Goal: Check status: Check status

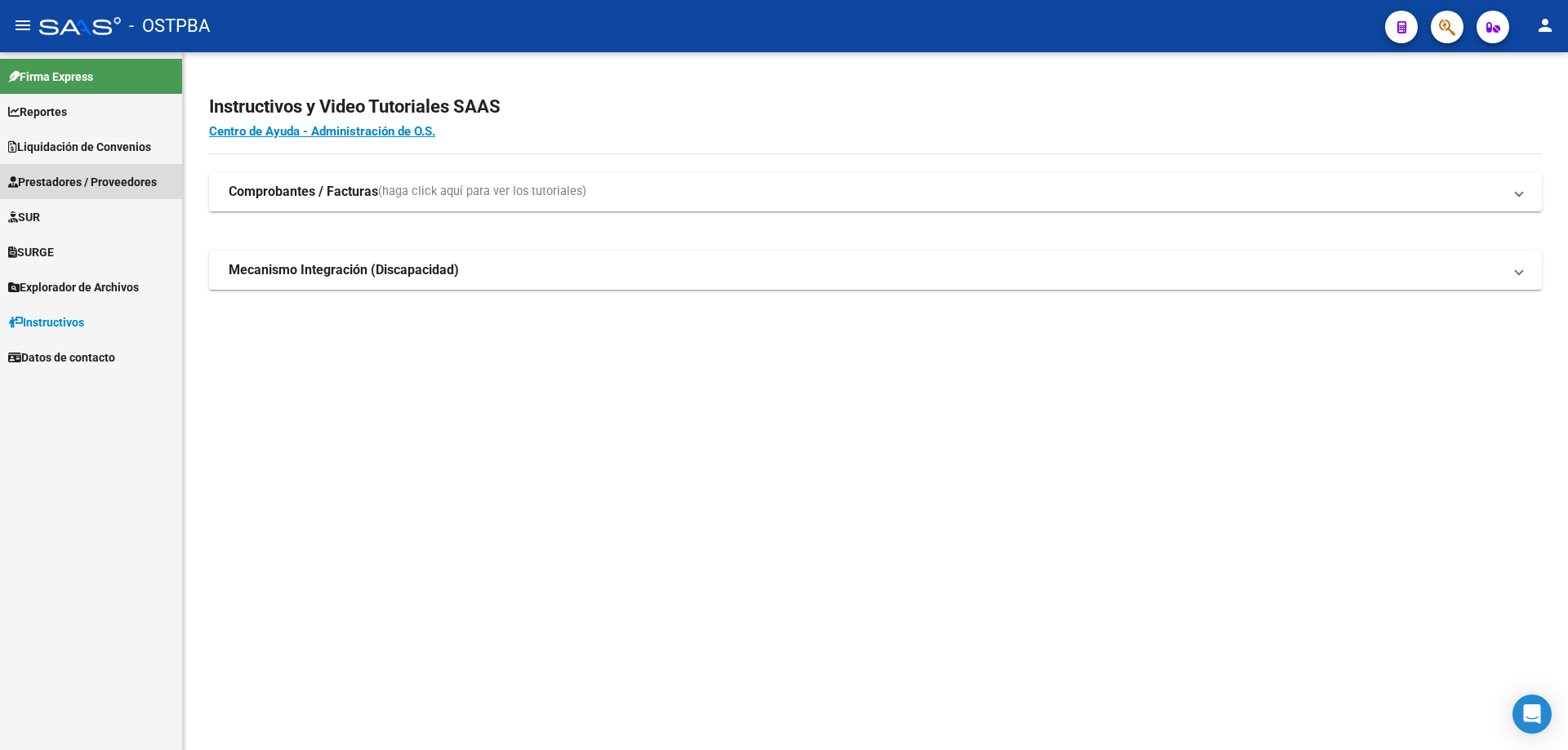
click at [63, 181] on span "Prestadores / Proveedores" at bounding box center [82, 181] width 149 height 18
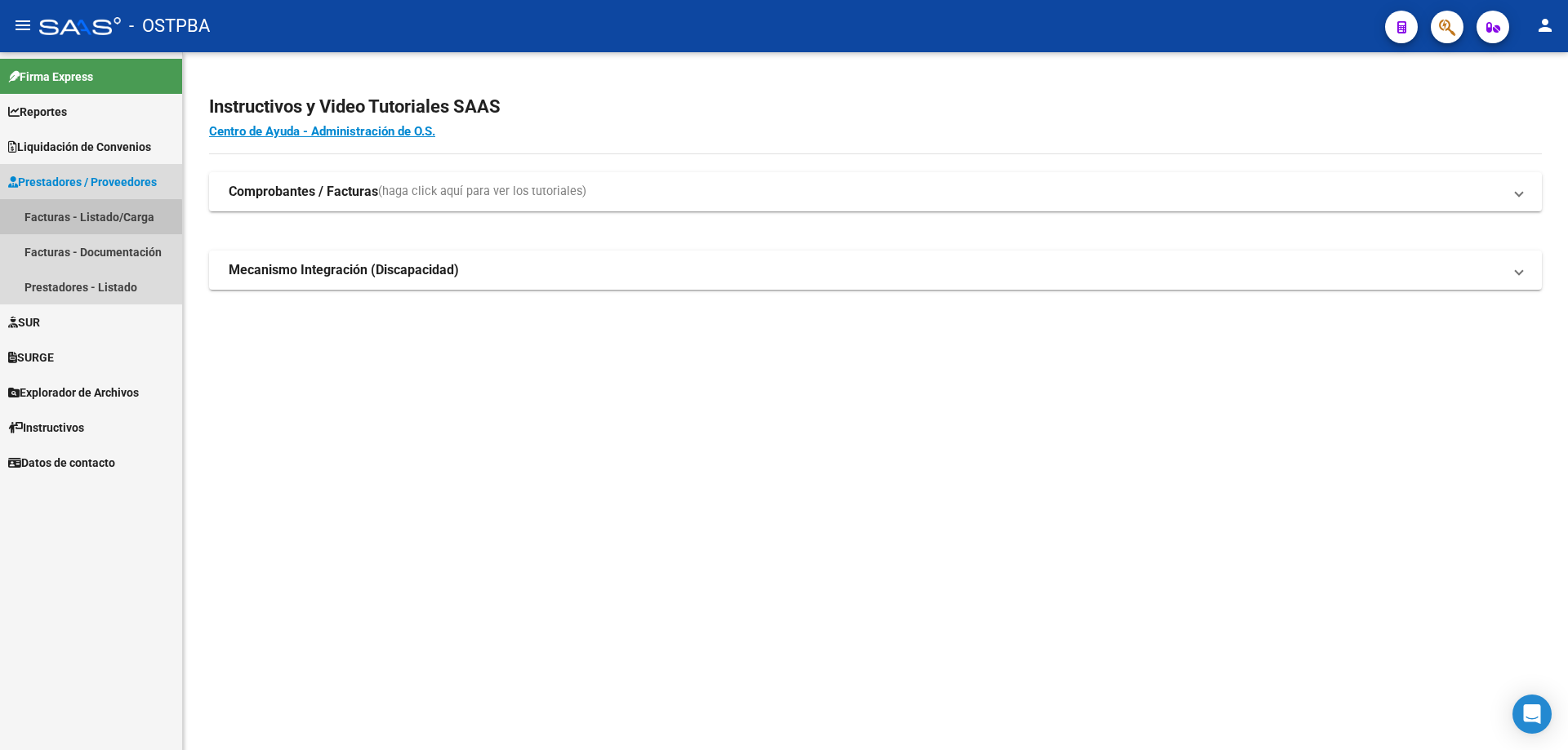
click at [55, 221] on link "Facturas - Listado/Carga" at bounding box center [91, 216] width 182 height 35
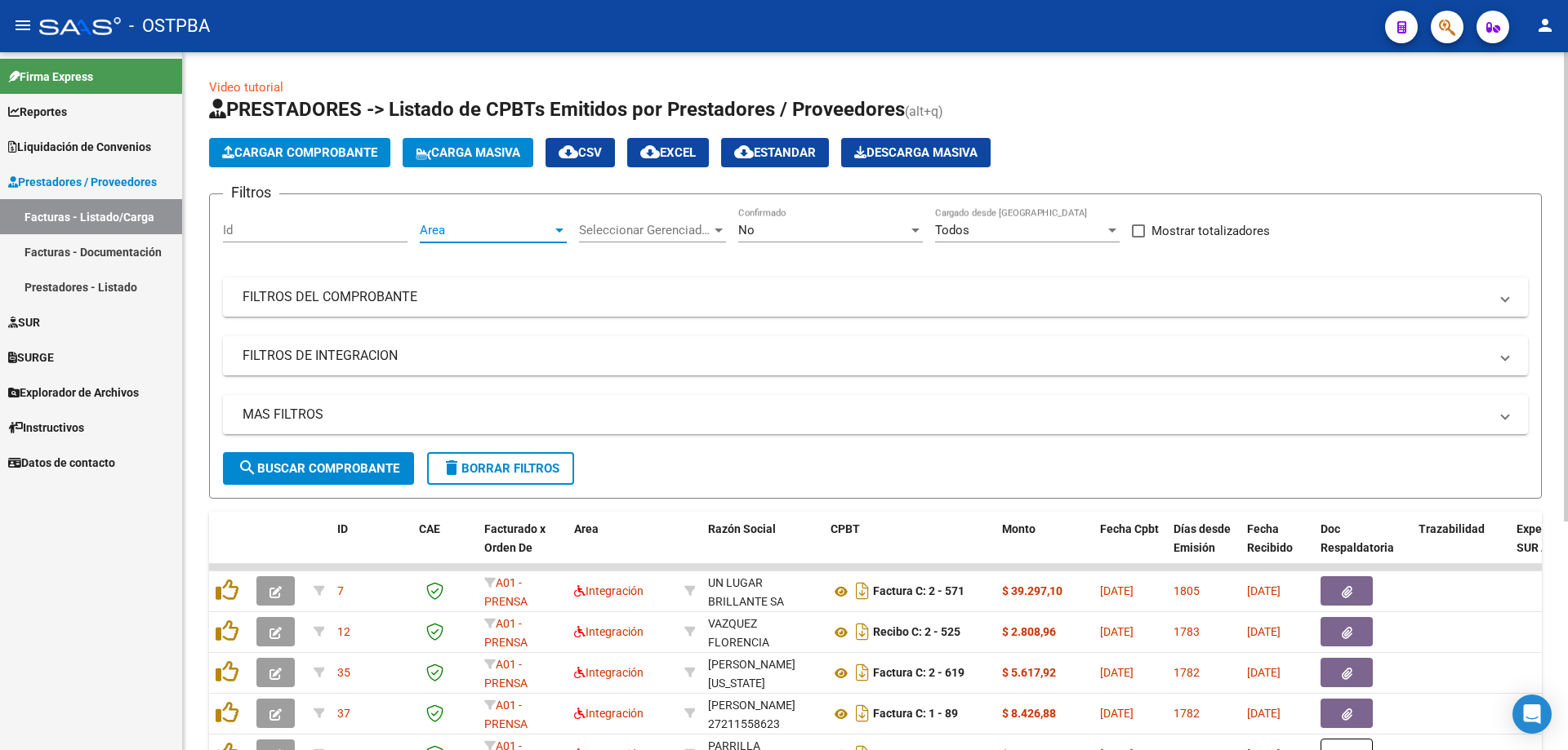
click at [563, 232] on div at bounding box center [560, 231] width 15 height 13
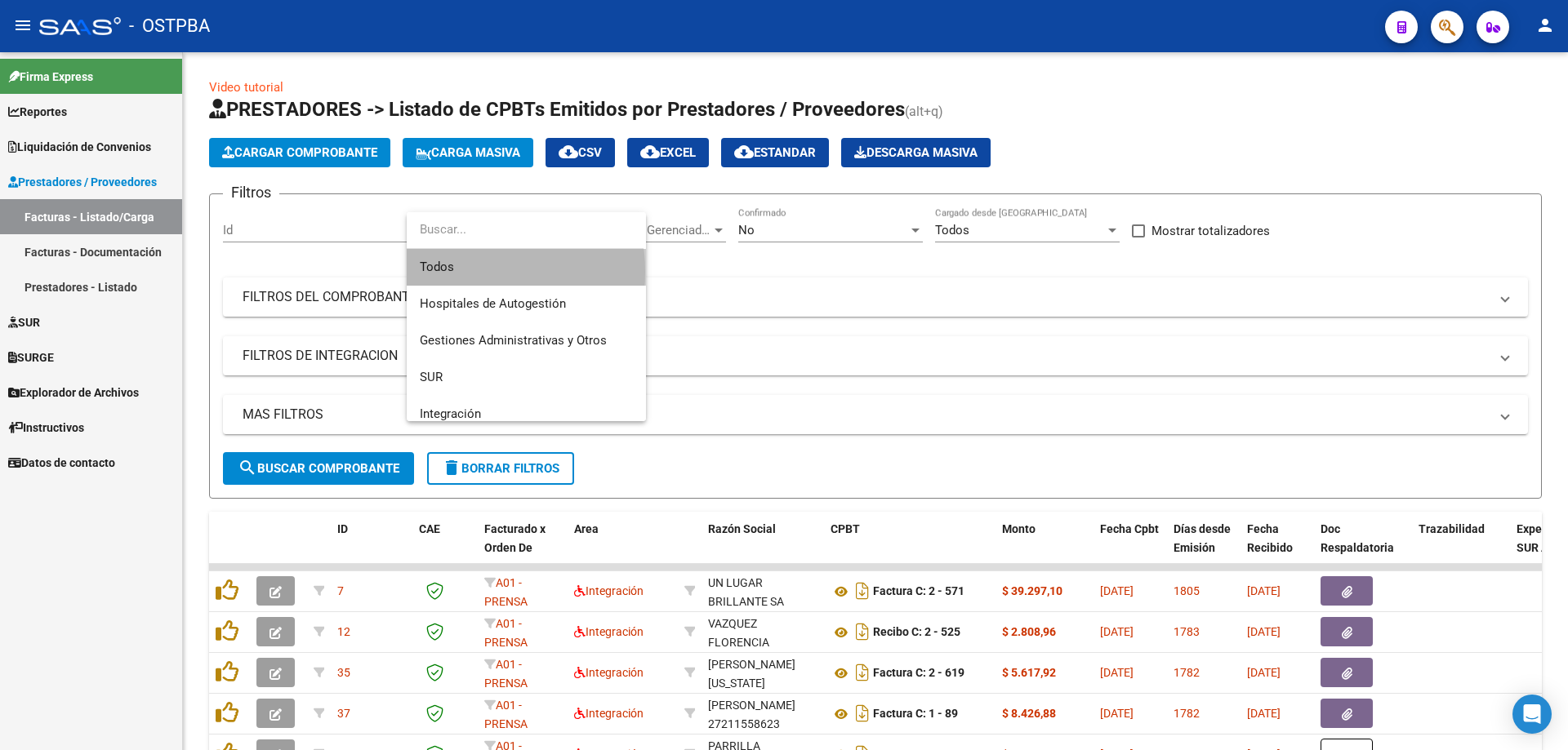
click at [457, 271] on span "Todos" at bounding box center [526, 268] width 213 height 37
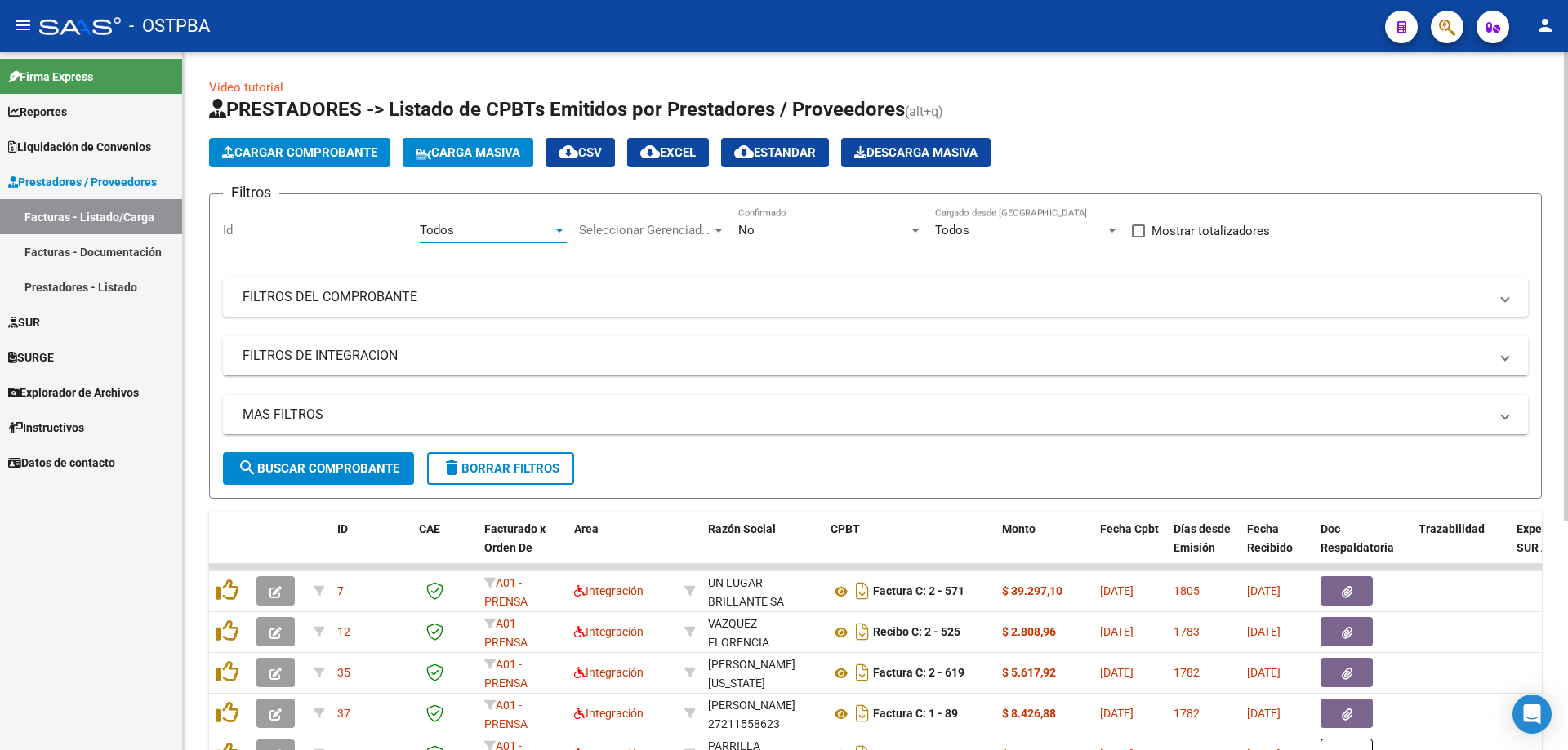
click at [561, 230] on div at bounding box center [560, 230] width 8 height 4
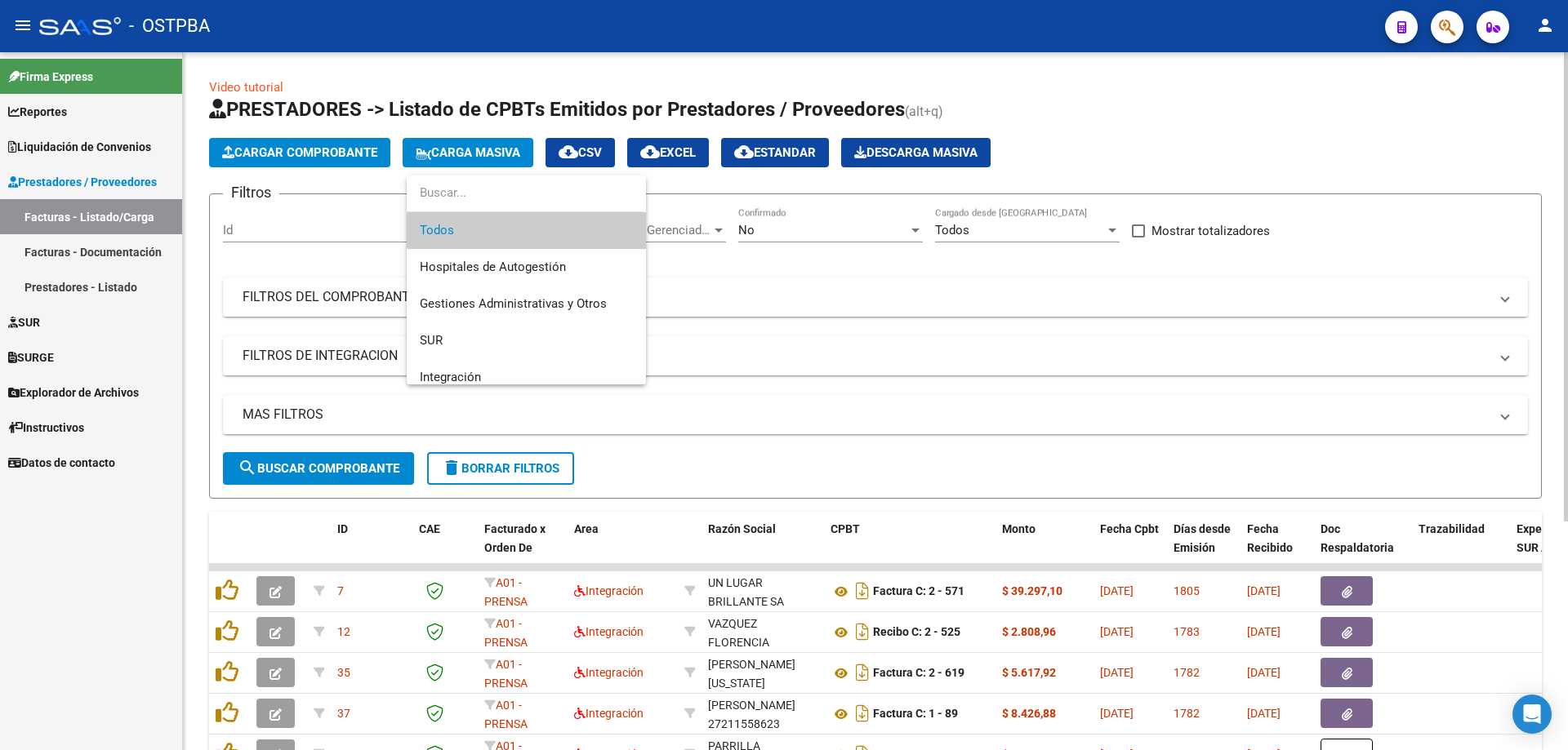
click at [447, 231] on span "Todos" at bounding box center [526, 231] width 213 height 37
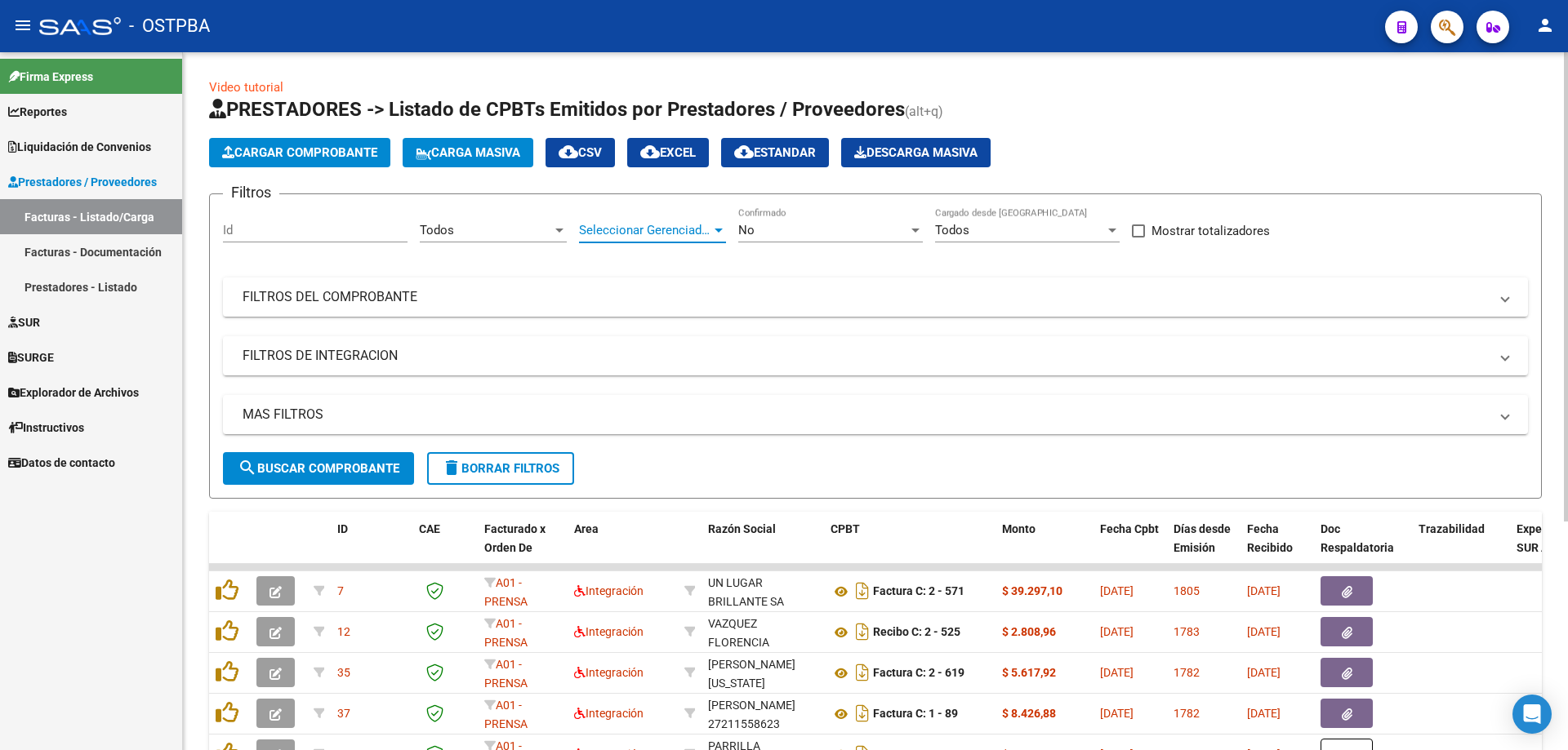
click at [721, 231] on div at bounding box center [719, 230] width 8 height 4
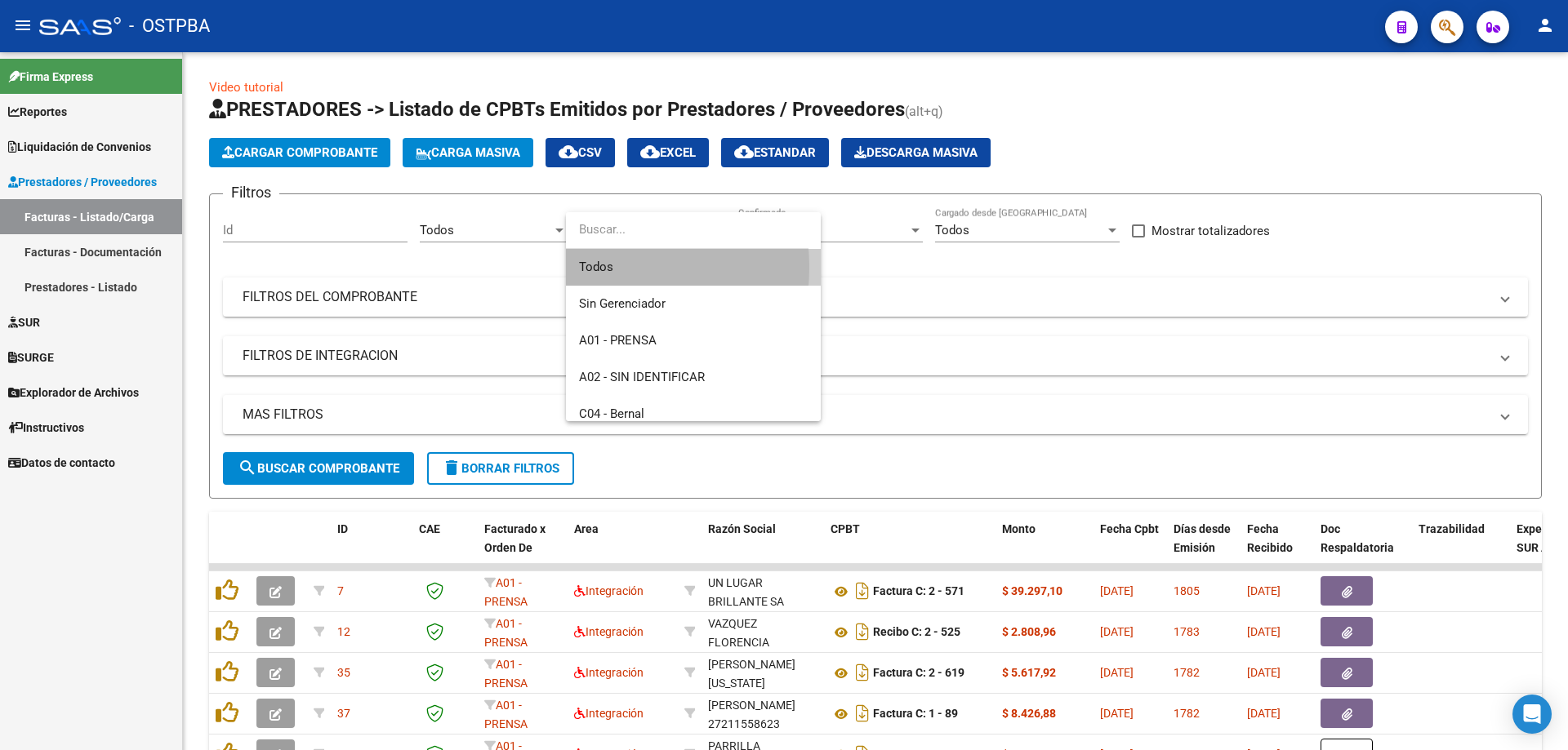
click at [593, 268] on span "Todos" at bounding box center [693, 268] width 228 height 37
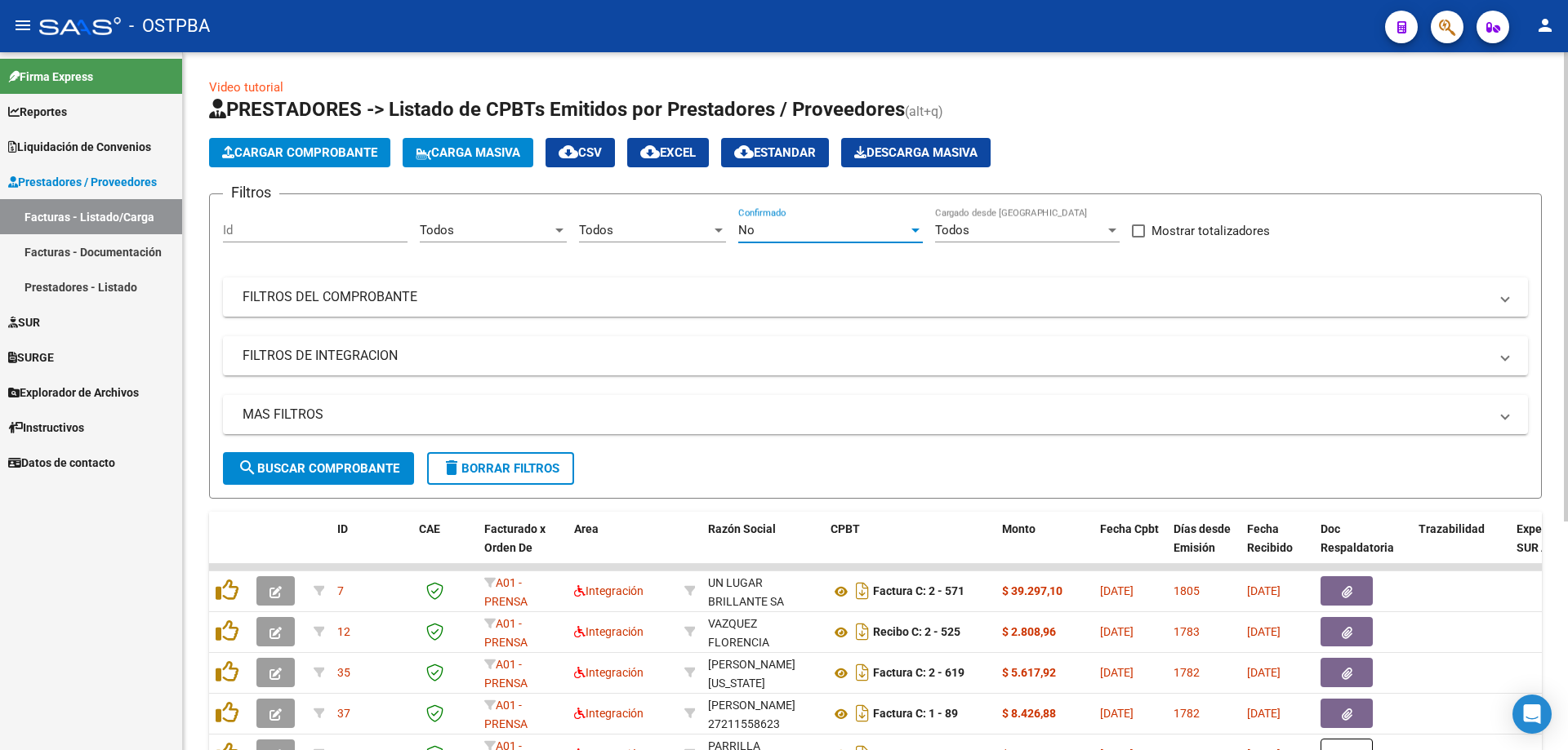
click at [918, 232] on div at bounding box center [916, 230] width 8 height 4
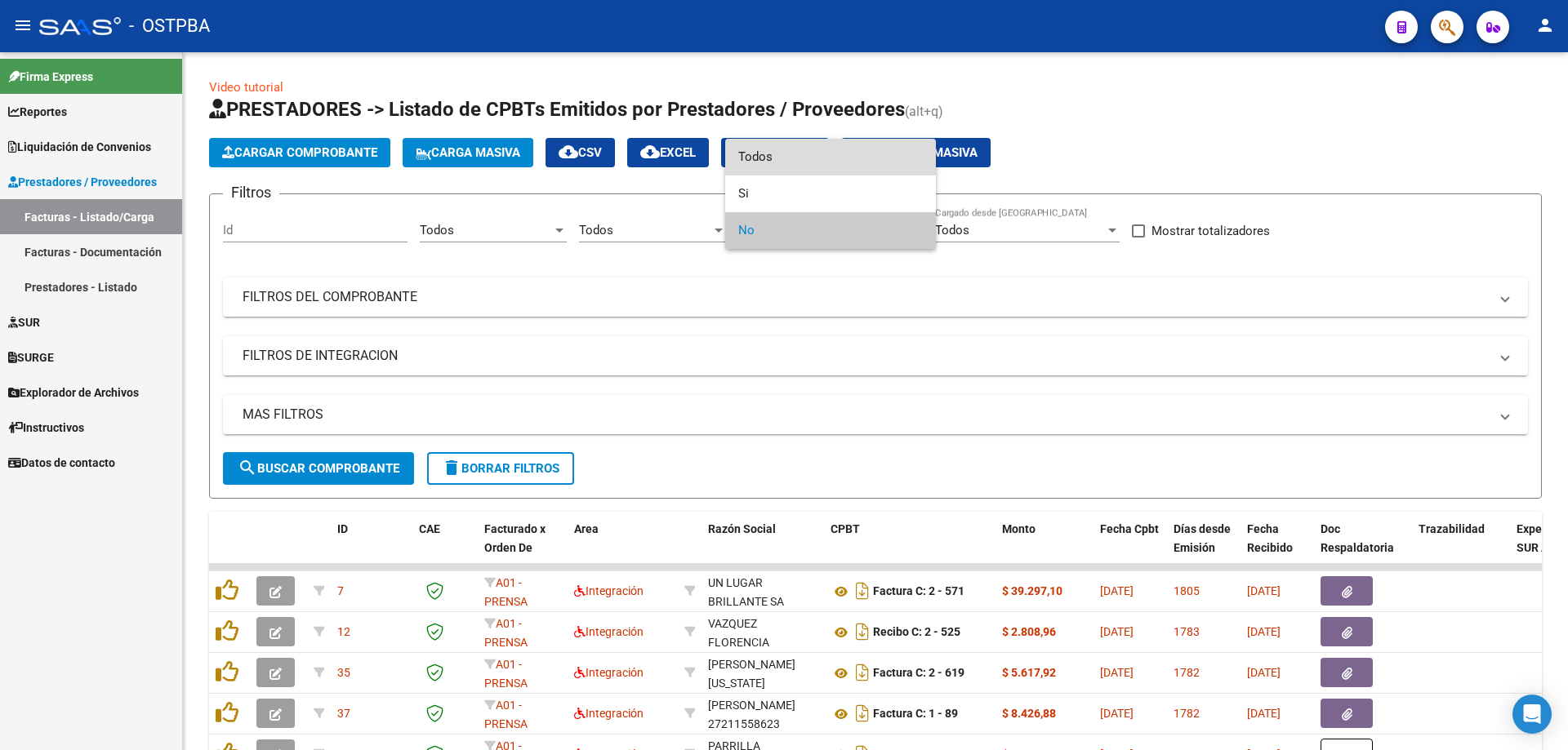
click at [772, 152] on span "Todos" at bounding box center [831, 157] width 185 height 37
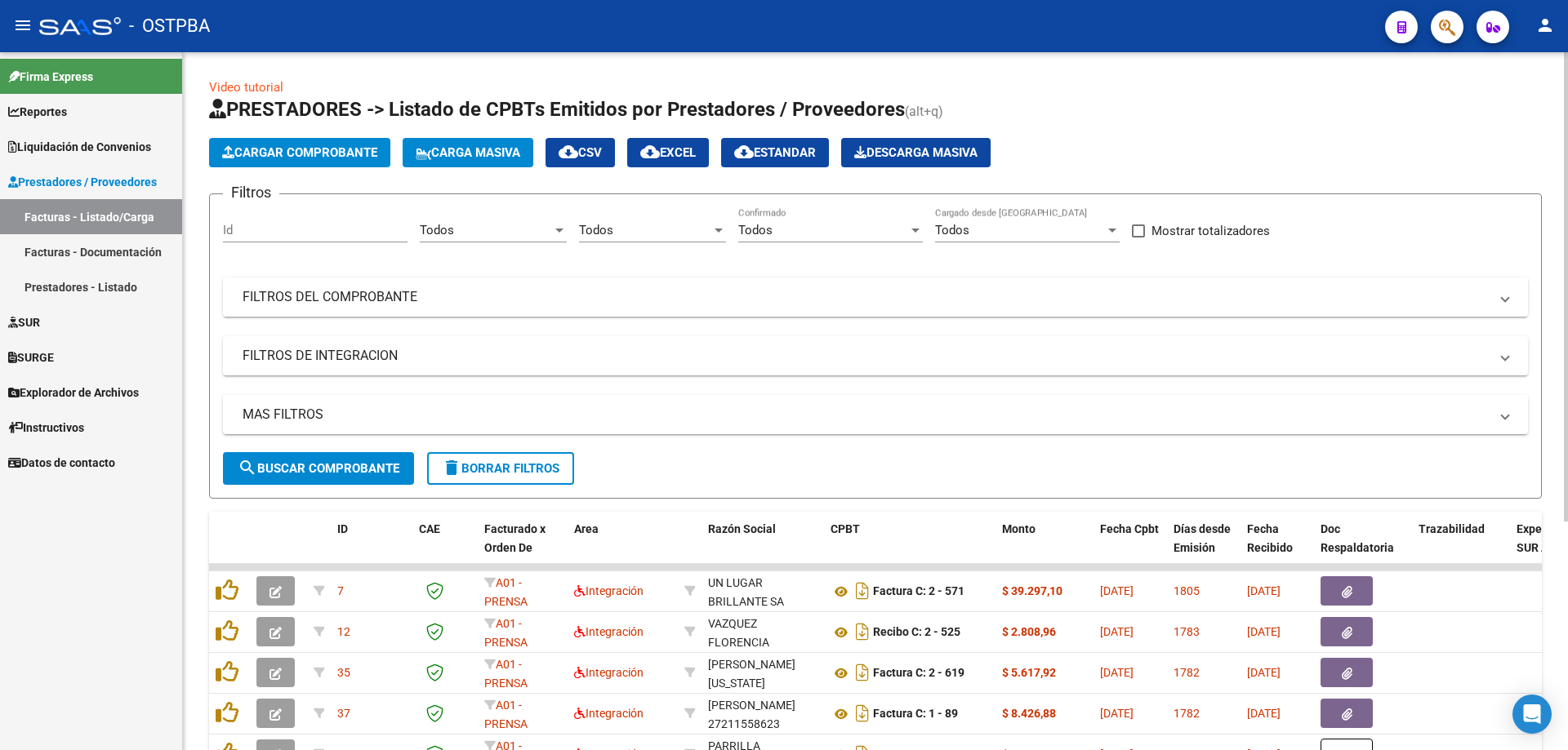
click at [286, 293] on mat-panel-title "FILTROS DEL COMPROBANTE" at bounding box center [865, 296] width 1247 height 18
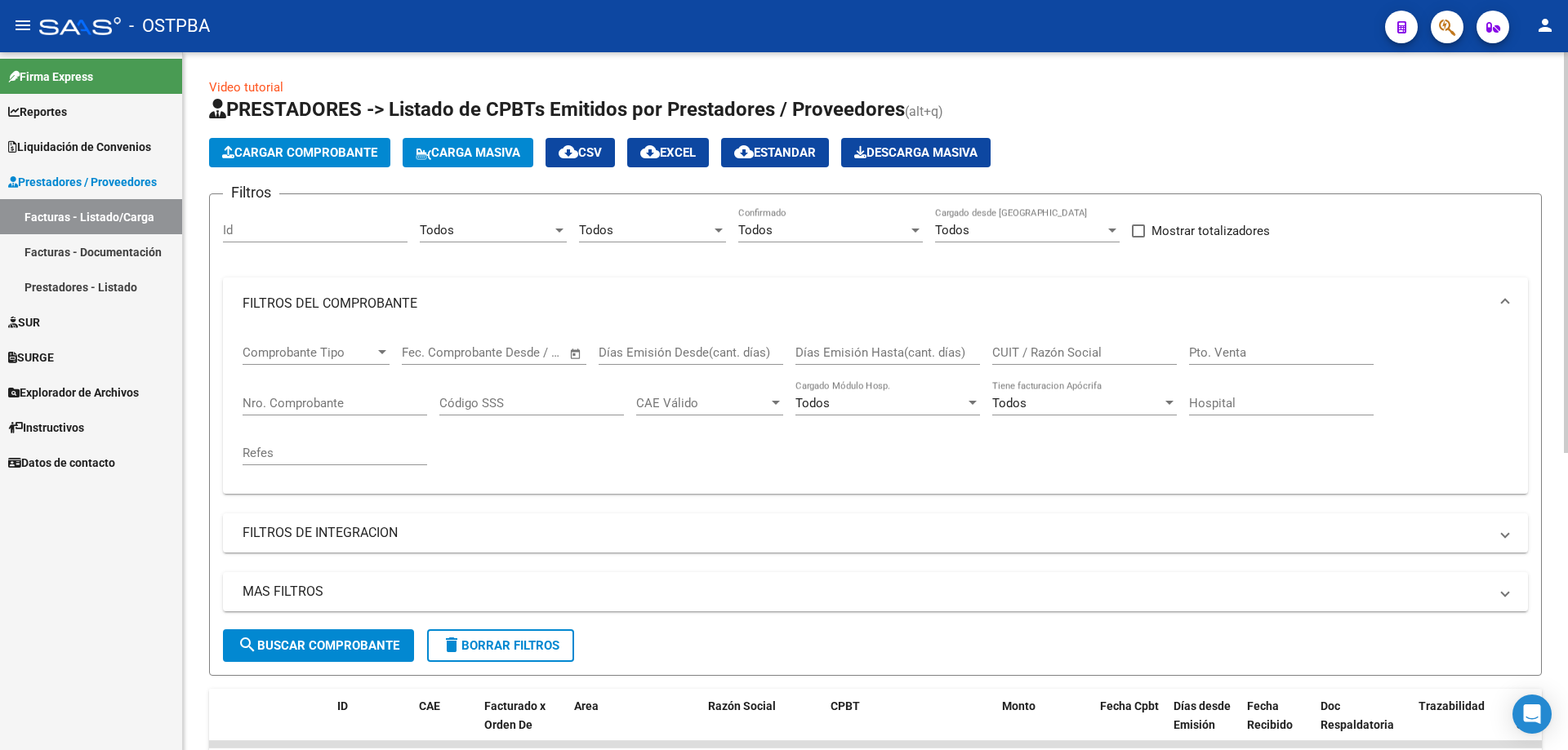
click at [270, 403] on input "Nro. Comprobante" at bounding box center [335, 404] width 185 height 15
type input "1062414"
click at [280, 642] on span "search Buscar Comprobante" at bounding box center [318, 646] width 162 height 15
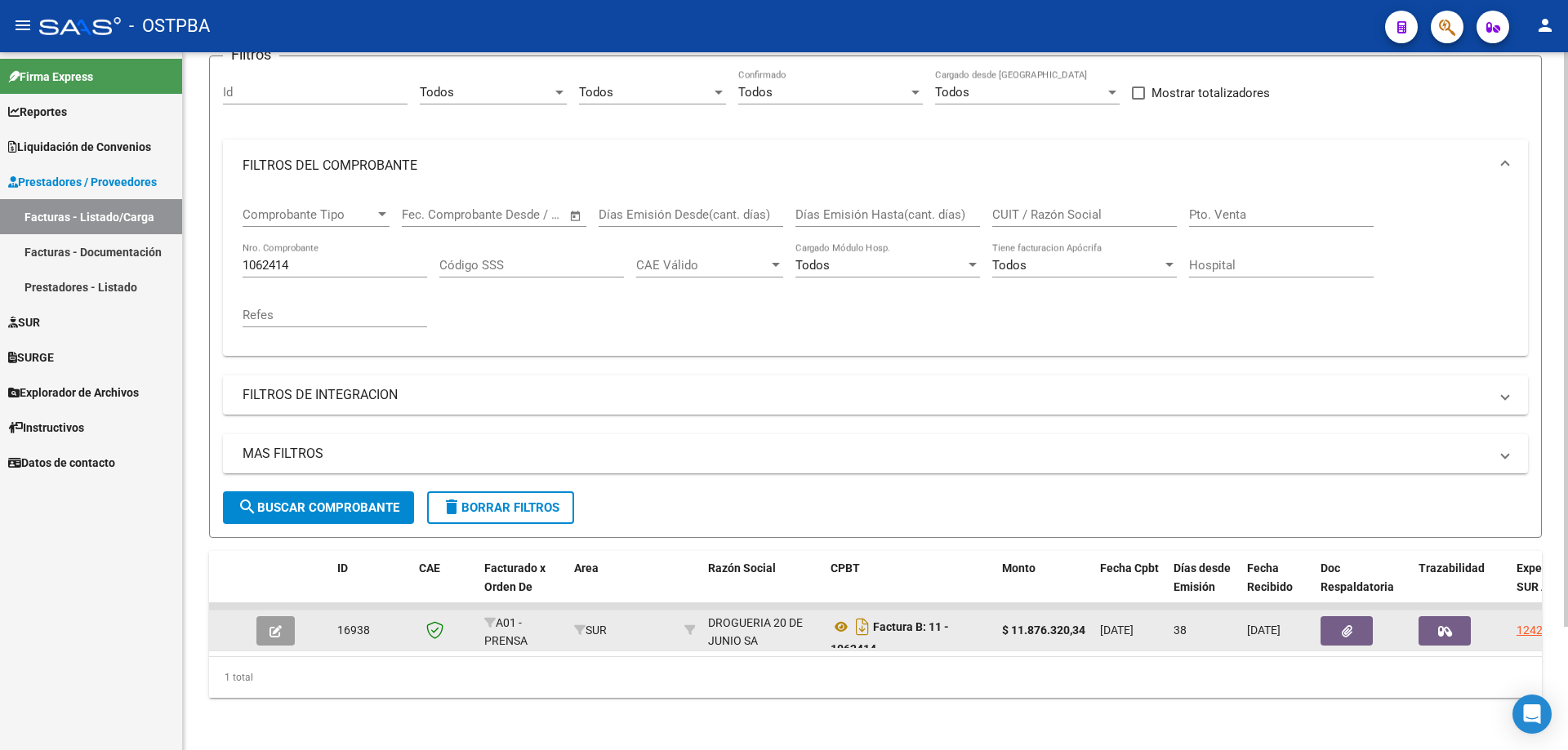
scroll to position [150, 0]
click at [274, 625] on icon "button" at bounding box center [275, 631] width 13 height 13
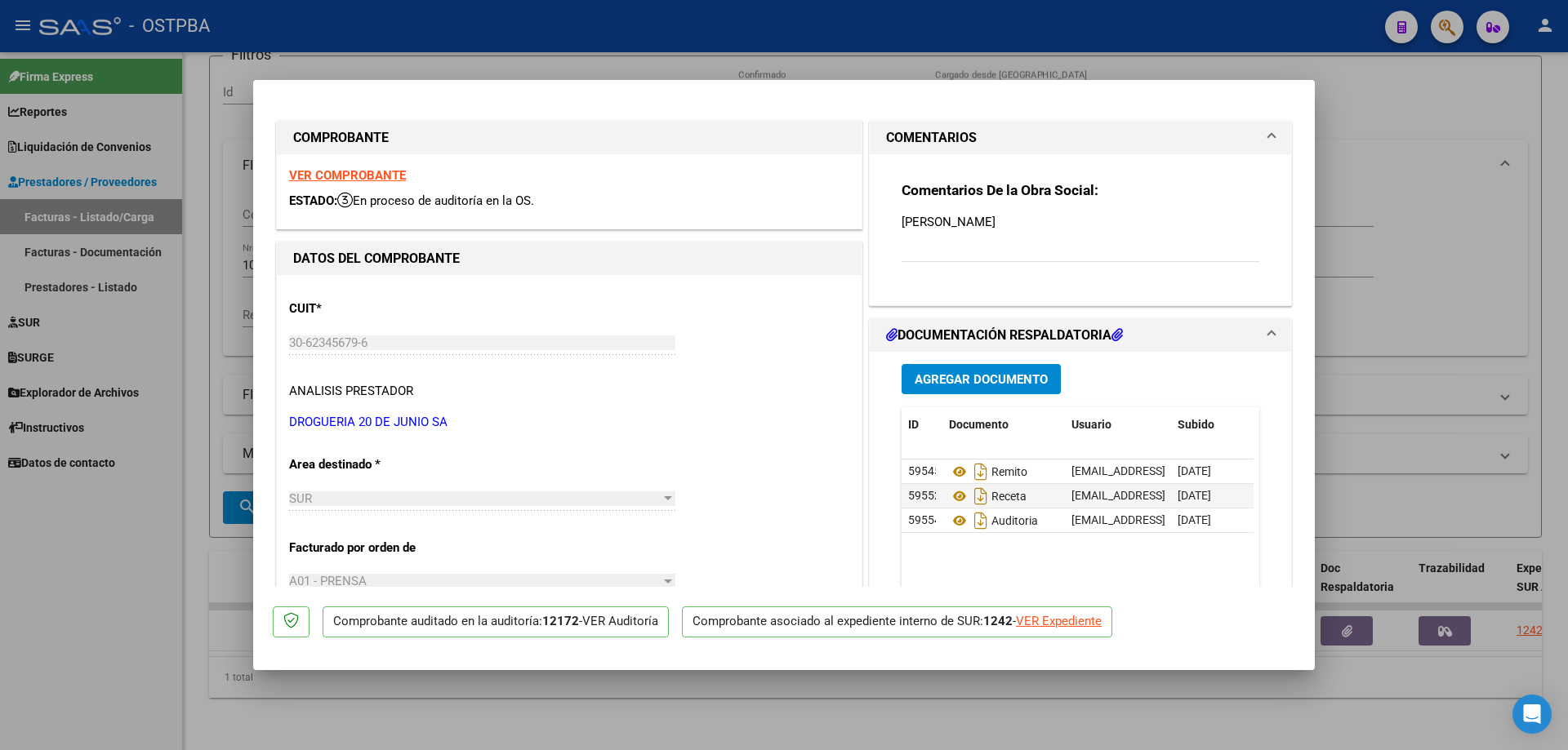
click at [315, 174] on strong "VER COMPROBANTE" at bounding box center [347, 175] width 117 height 15
